Goal: Transaction & Acquisition: Purchase product/service

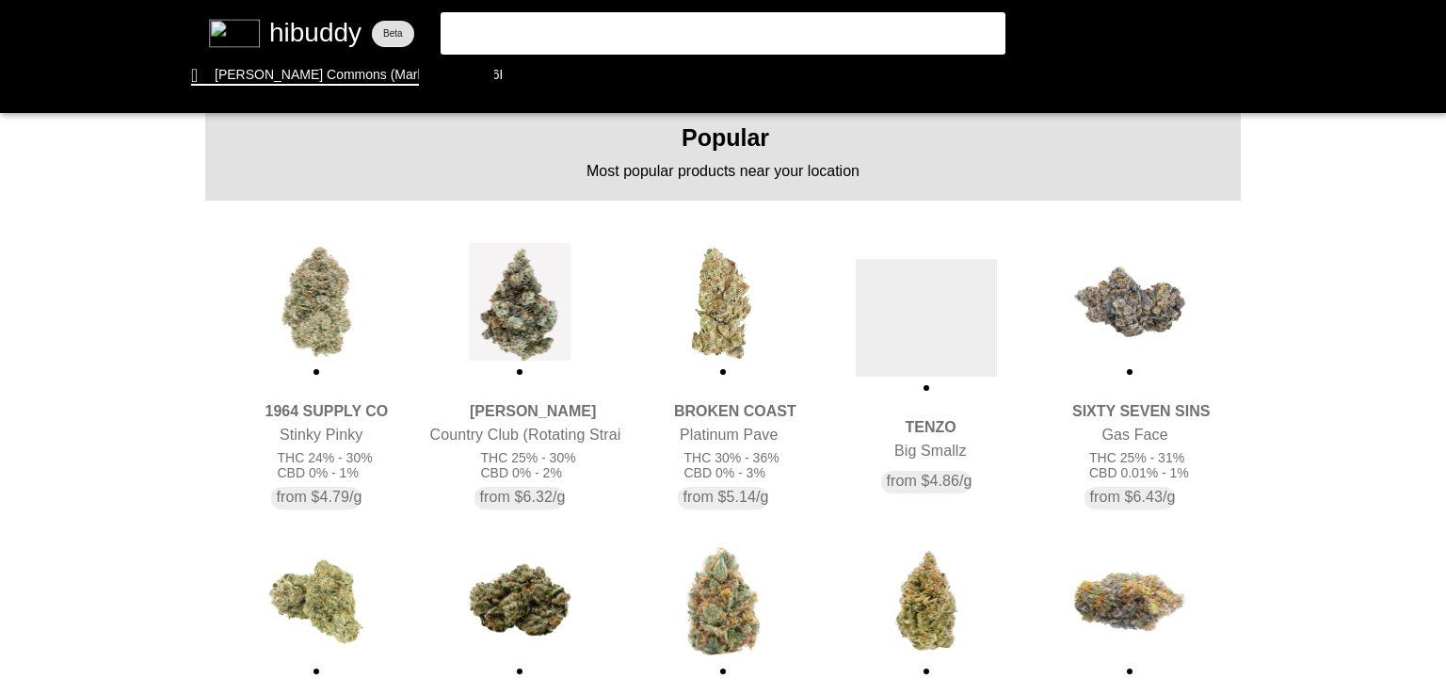
click at [329, 328] on flt-glass-pane at bounding box center [723, 347] width 1446 height 695
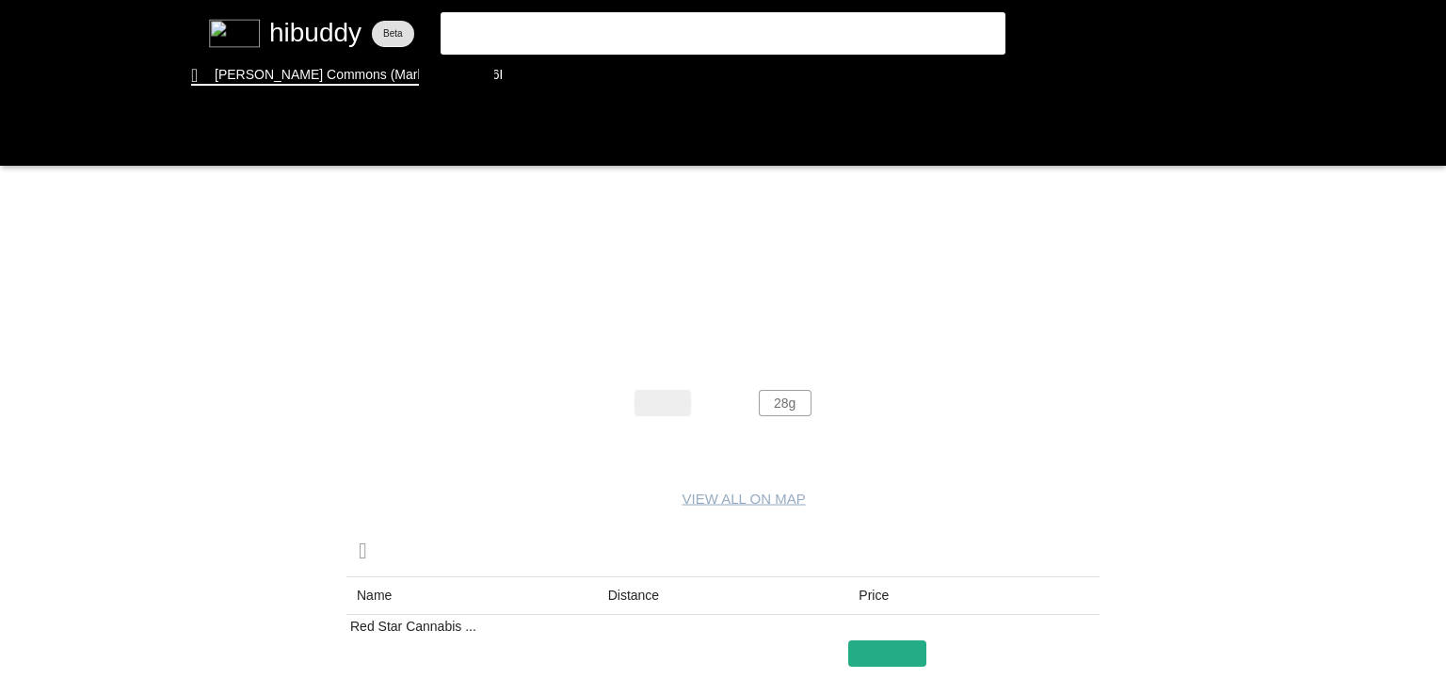
click at [779, 405] on flt-glass-pane at bounding box center [723, 347] width 1446 height 695
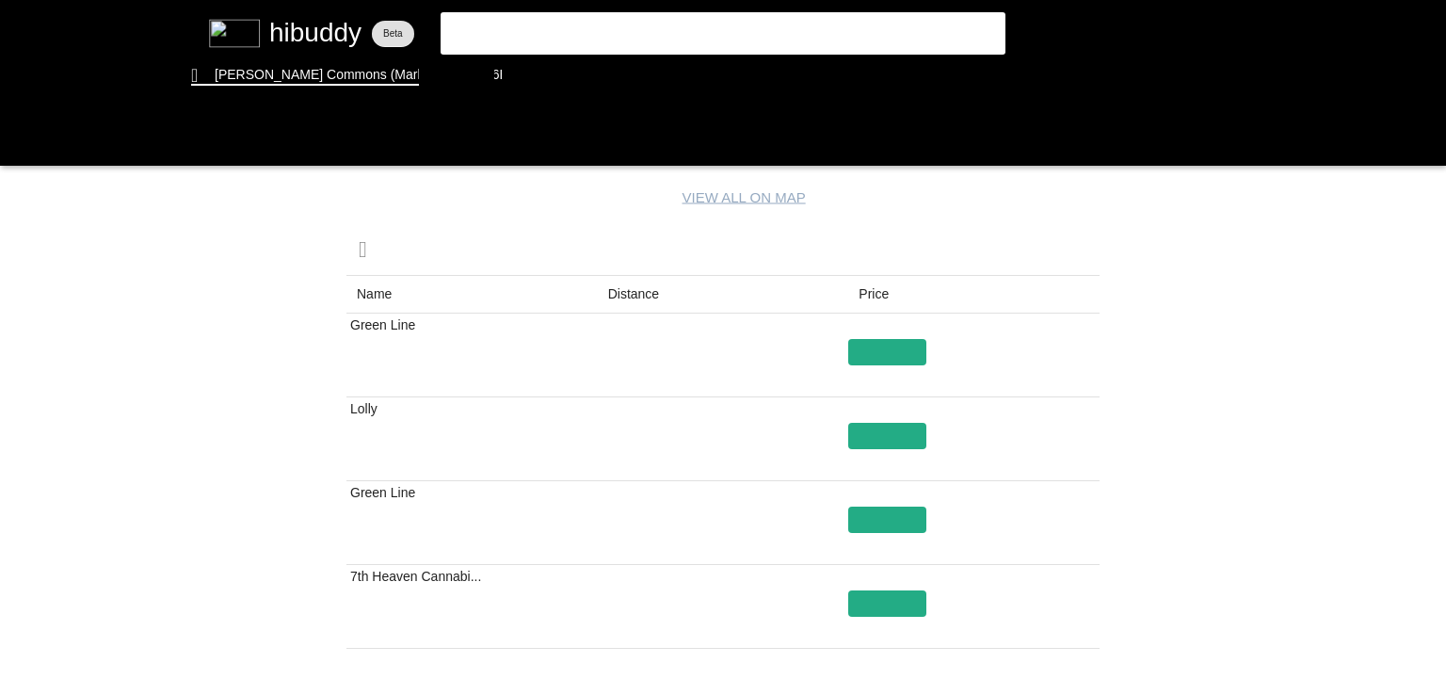
click at [625, 283] on flt-glass-pane at bounding box center [723, 347] width 1446 height 695
click at [877, 346] on flt-glass-pane at bounding box center [723, 347] width 1446 height 695
